Goal: Check status: Check status

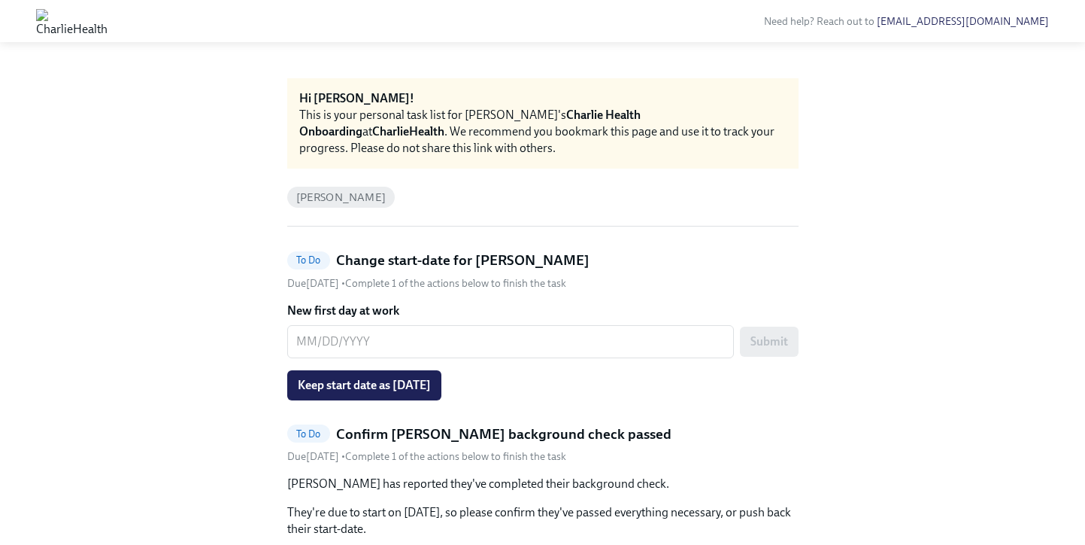
scroll to position [107, 0]
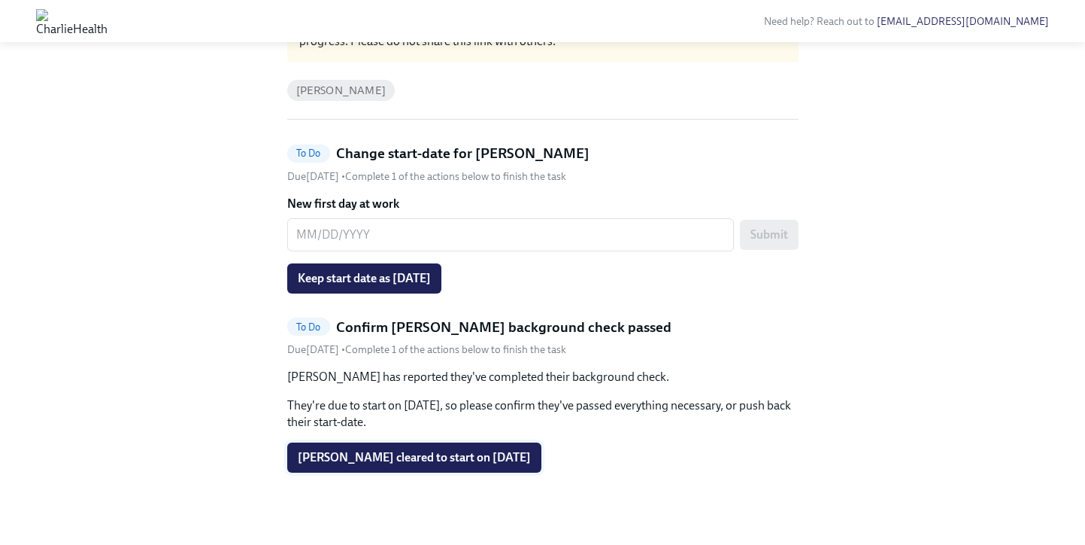
click at [404, 468] on button "Alexander Pryor cleared to start on 09/22/2025" at bounding box center [414, 457] width 254 height 30
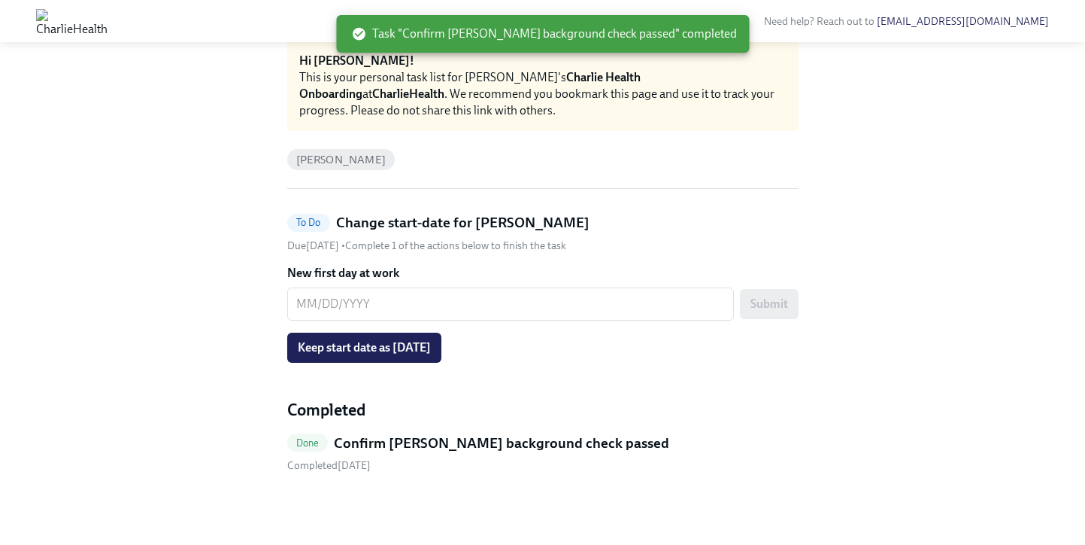
scroll to position [38, 0]
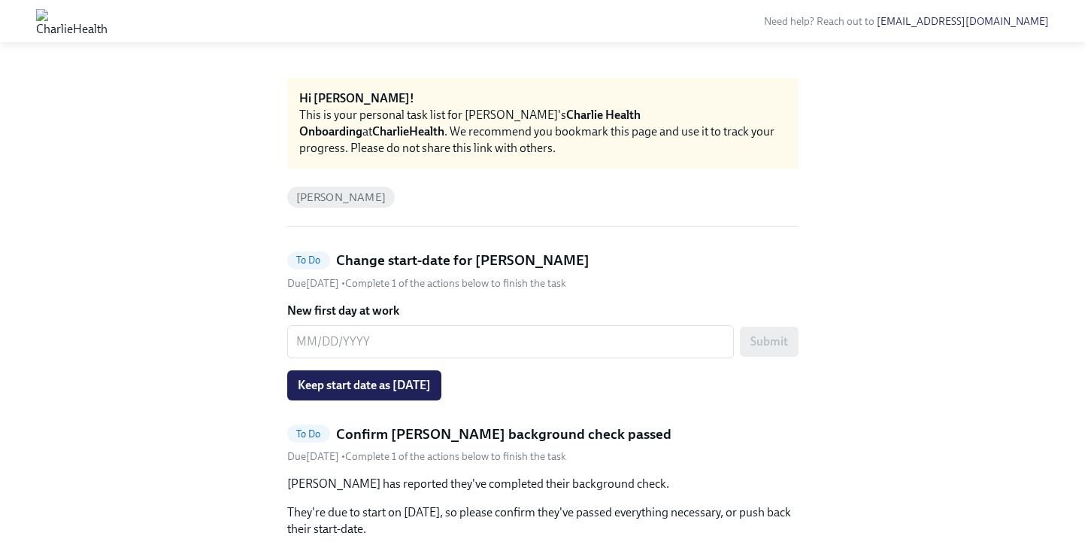
scroll to position [107, 0]
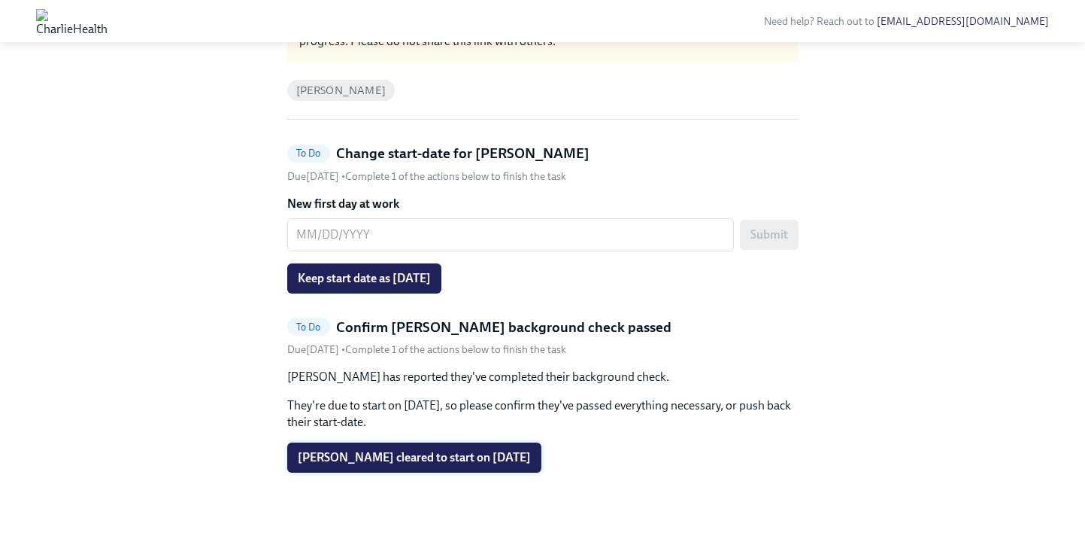
click at [429, 459] on span "Juan Ortiz cleared to start on 09/22/2025" at bounding box center [414, 457] width 233 height 15
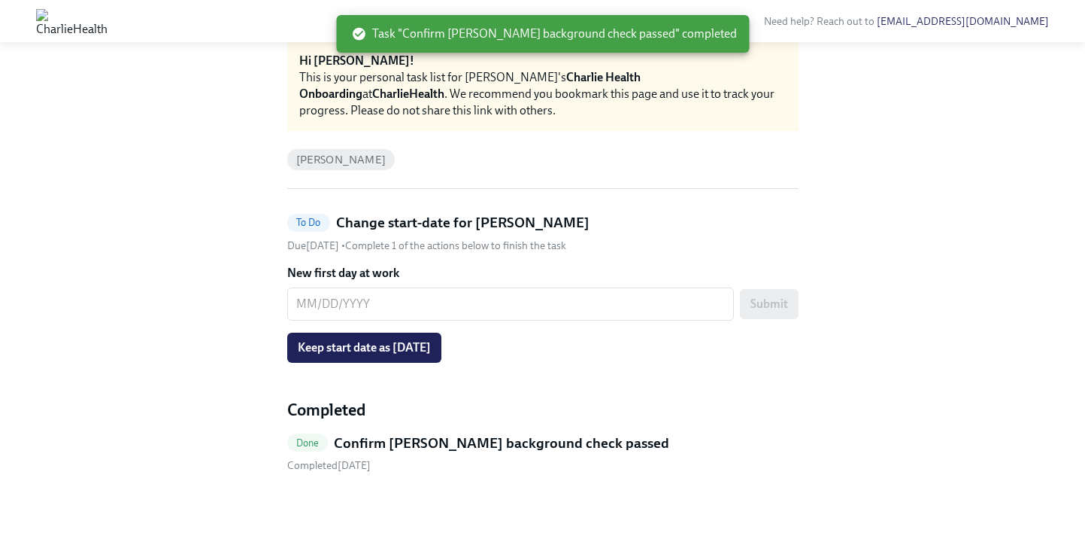
scroll to position [0, 0]
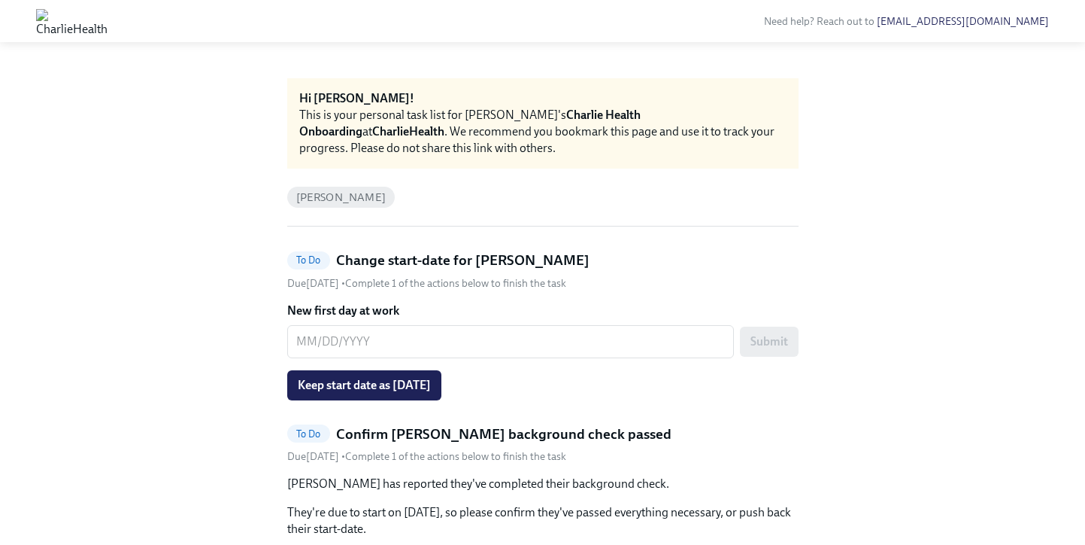
scroll to position [107, 0]
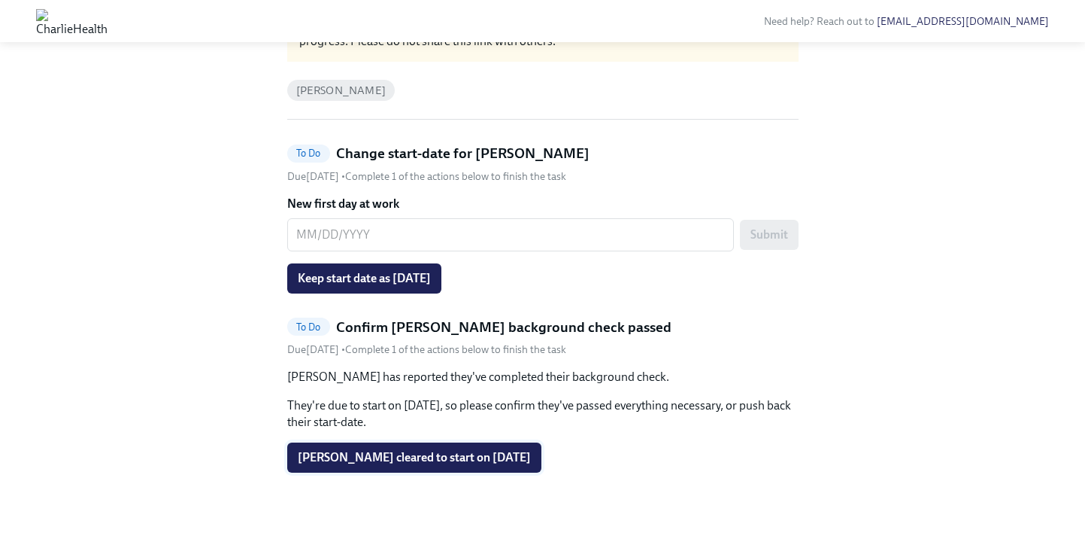
click at [441, 463] on span "BILLIE DOUGLAS cleared to start on 09/15/2025" at bounding box center [414, 457] width 233 height 15
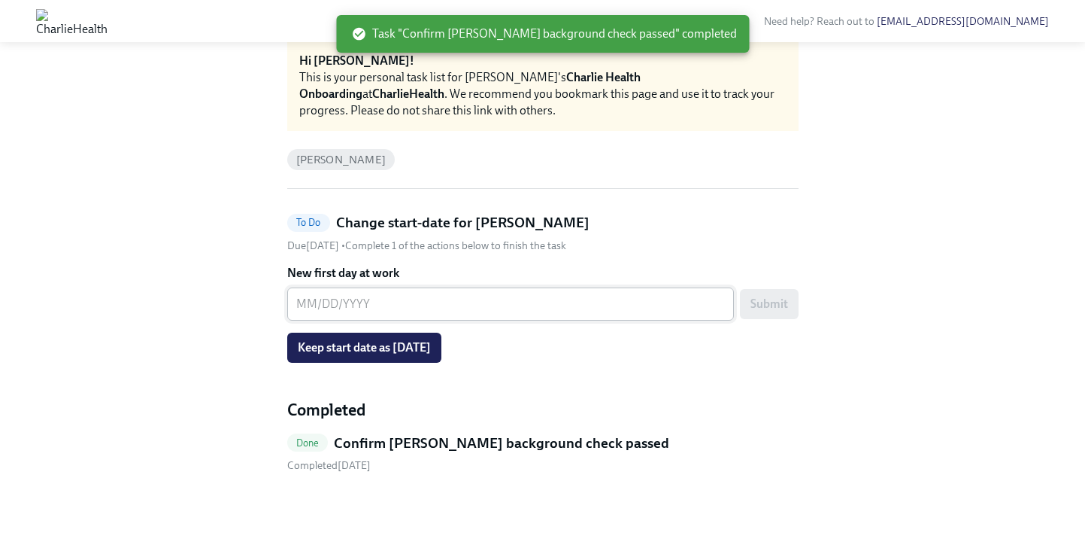
scroll to position [0, 0]
